Goal: Leave review/rating: Leave review/rating

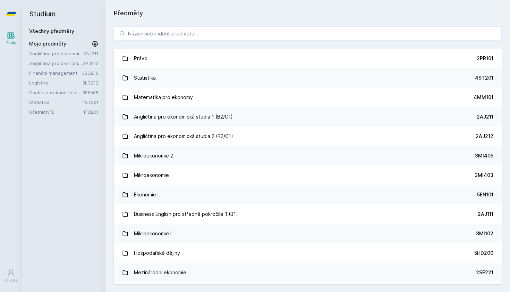
click at [68, 103] on link "Statistika" at bounding box center [55, 102] width 53 height 7
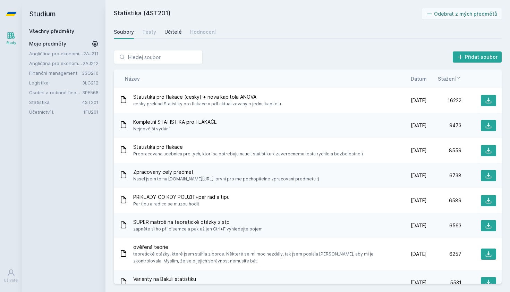
click at [175, 35] on div "Učitelé" at bounding box center [173, 31] width 17 height 7
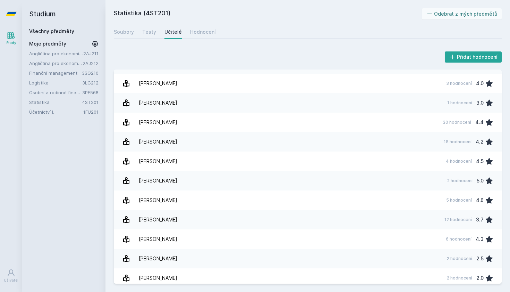
scroll to position [502, 0]
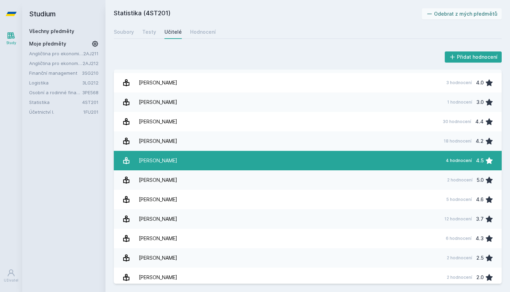
click at [265, 160] on link "[PERSON_NAME] 4 hodnocení 4.5" at bounding box center [308, 160] width 388 height 19
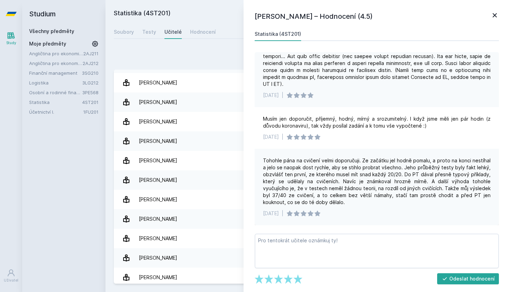
scroll to position [98, 0]
click at [217, 68] on div "Přidat hodnocení [PERSON_NAME] – Hodnocení (4.5) Statistika (4ST201) Dobrý cvič…" at bounding box center [308, 166] width 388 height 233
click at [494, 16] on icon at bounding box center [495, 15] width 4 height 4
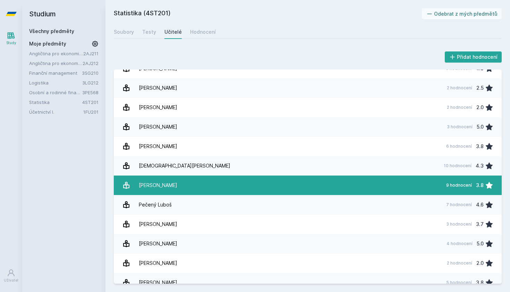
scroll to position [674, 0]
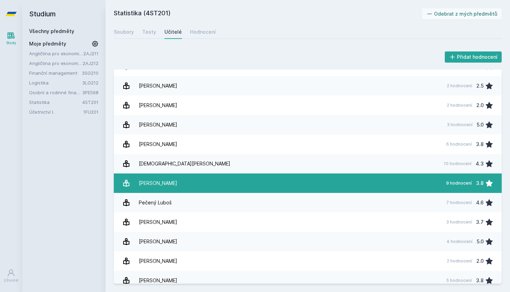
click at [239, 178] on link "[PERSON_NAME] 9 hodnocení 3.8" at bounding box center [308, 182] width 388 height 19
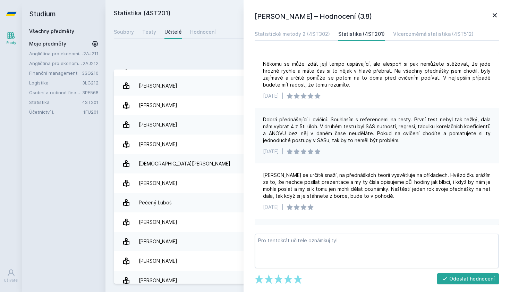
click at [230, 56] on div "Přidat hodnocení" at bounding box center [308, 57] width 388 height 14
